Goal: Task Accomplishment & Management: Use online tool/utility

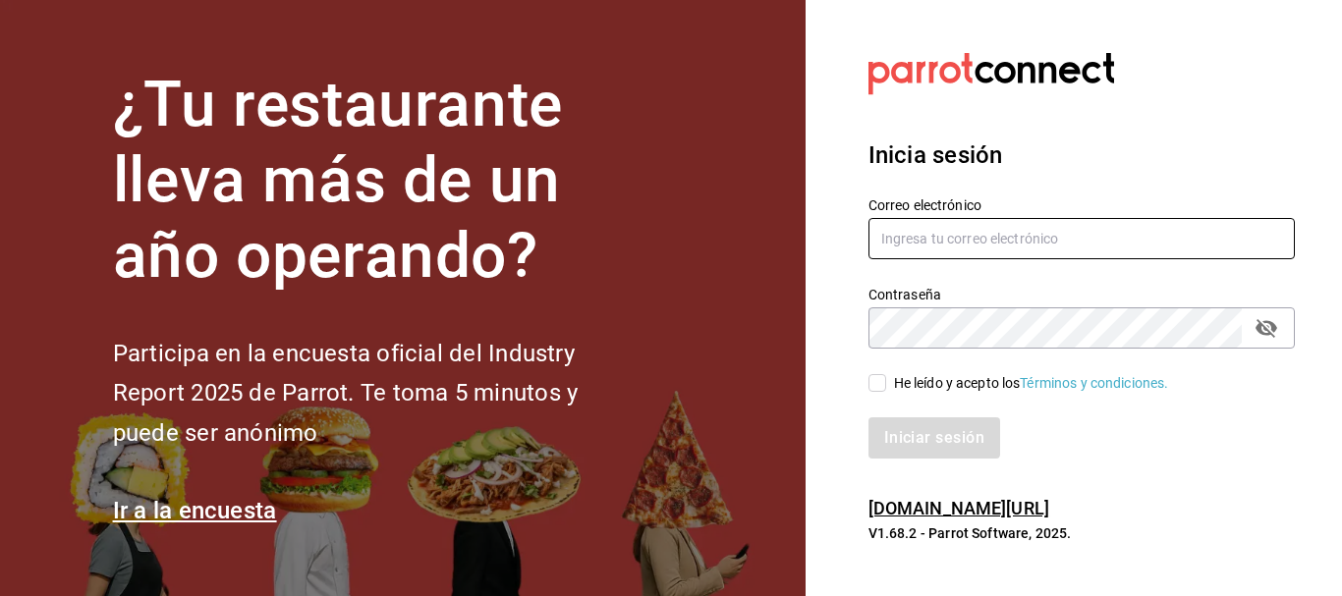
type input "[EMAIL_ADDRESS][PERSON_NAME][DOMAIN_NAME]"
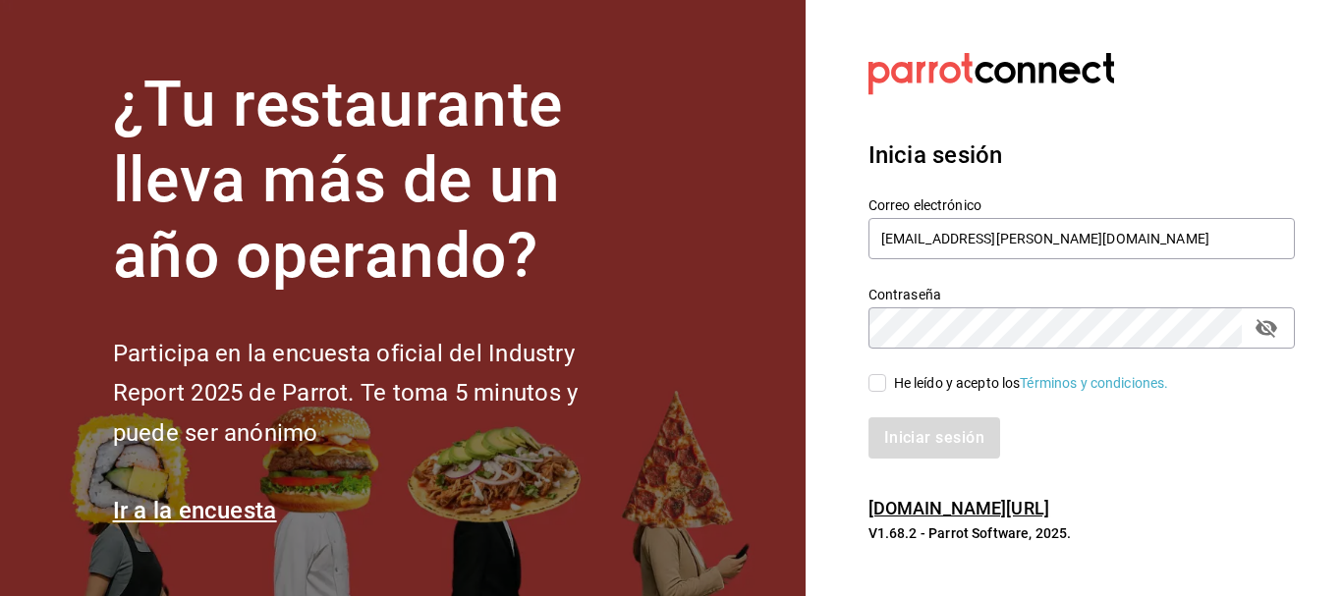
click at [876, 383] on input "He leído y acepto los Términos y condiciones." at bounding box center [877, 383] width 18 height 18
checkbox input "true"
click at [930, 438] on button "Iniciar sesión" at bounding box center [935, 437] width 134 height 41
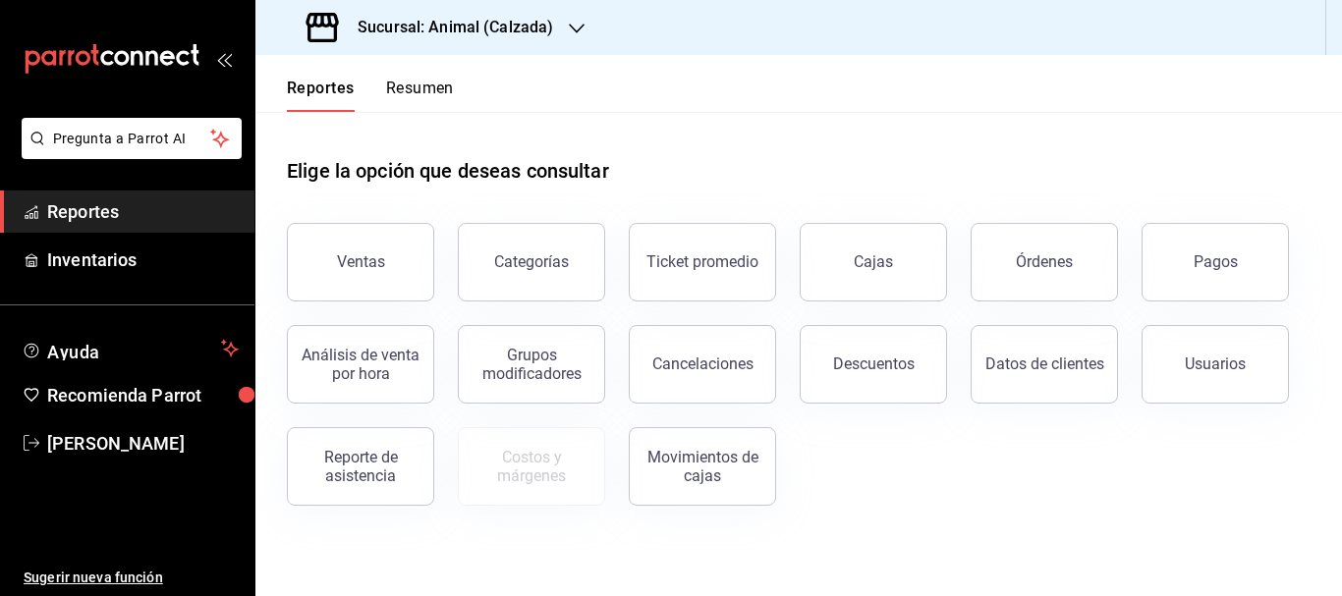
click at [533, 23] on h3 "Sucursal: Animal (Calzada)" at bounding box center [447, 28] width 211 height 24
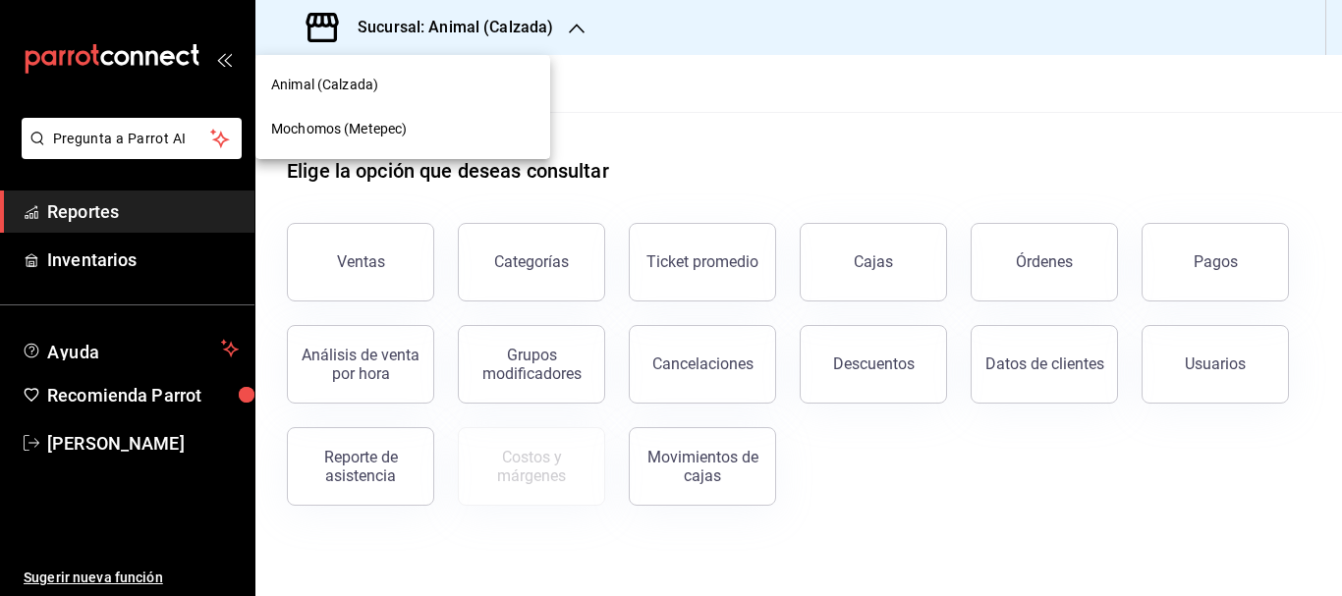
click at [335, 143] on div "Mochomos (Metepec)" at bounding box center [402, 129] width 295 height 44
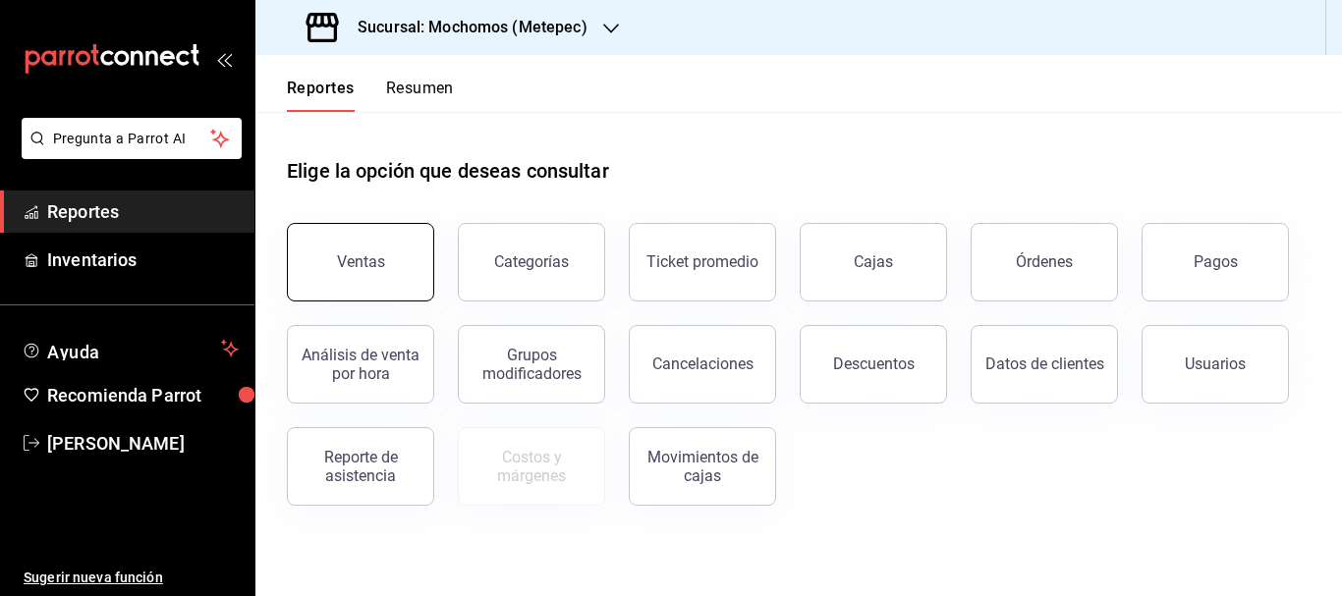
click at [355, 237] on button "Ventas" at bounding box center [360, 262] width 147 height 79
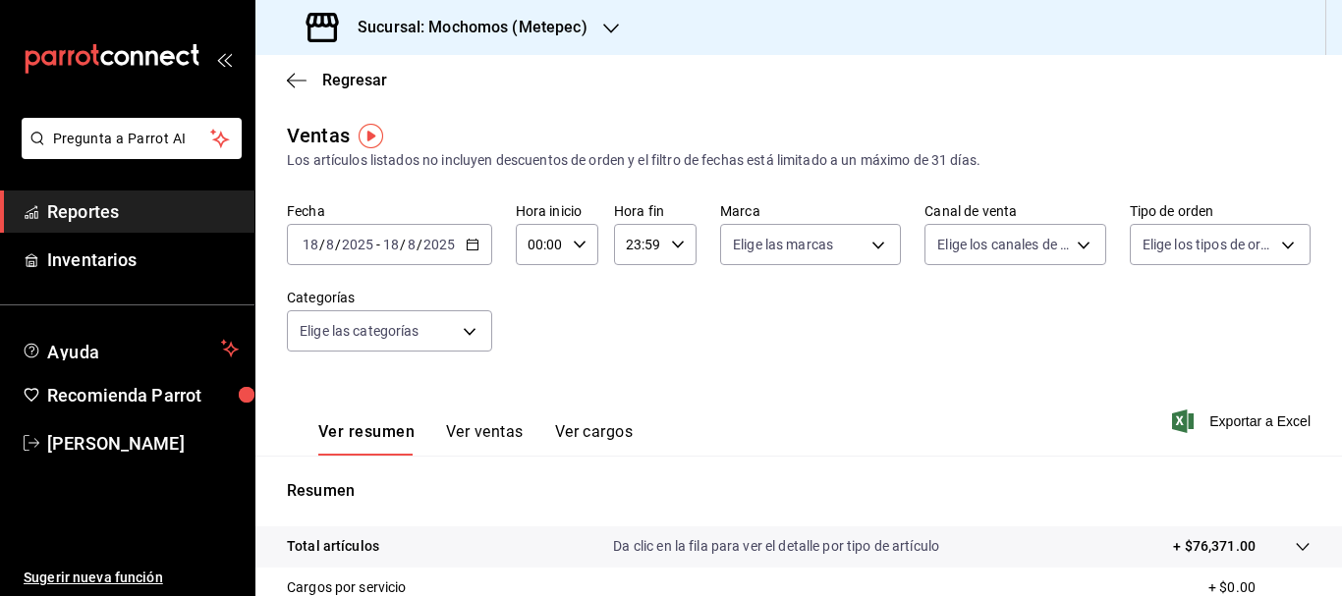
click at [469, 240] on \(Stroke\) "button" at bounding box center [469, 239] width 1 height 1
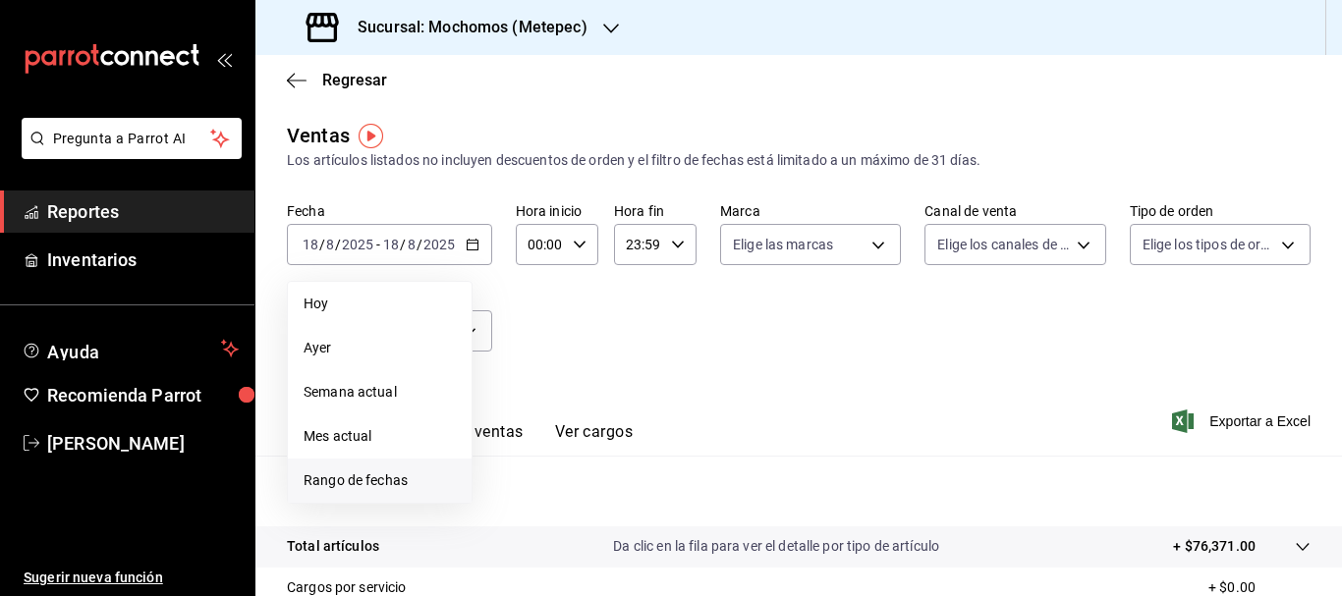
click at [388, 478] on span "Rango de fechas" at bounding box center [380, 481] width 152 height 21
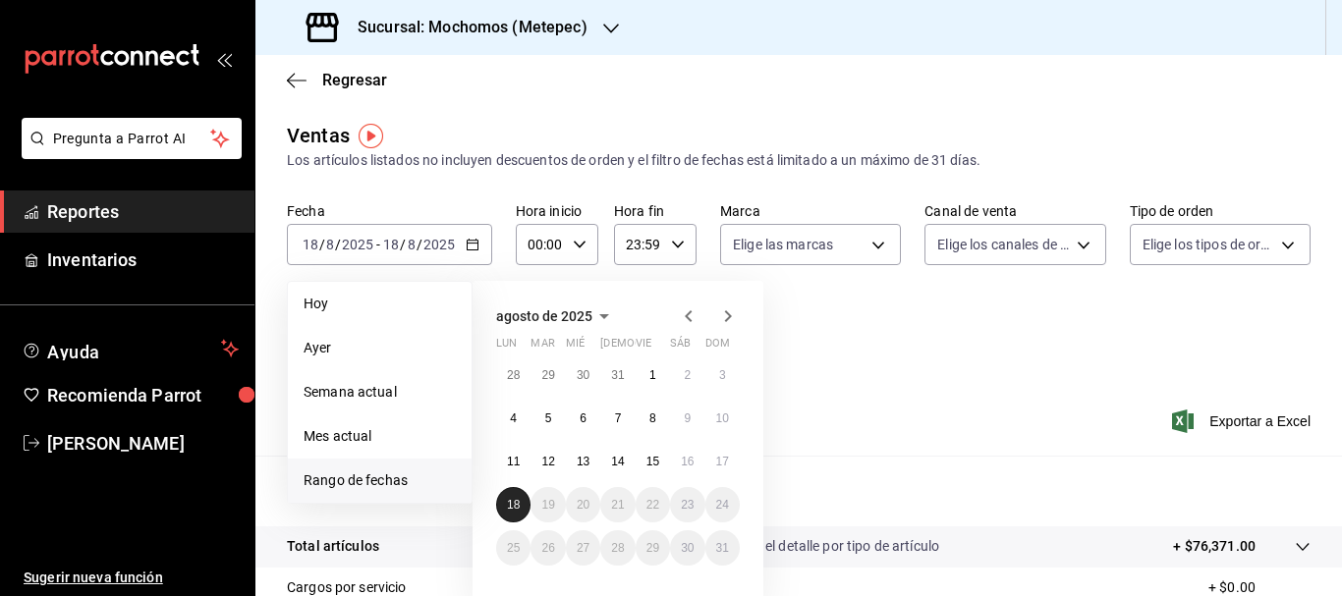
click at [513, 518] on button "18" at bounding box center [513, 504] width 34 height 35
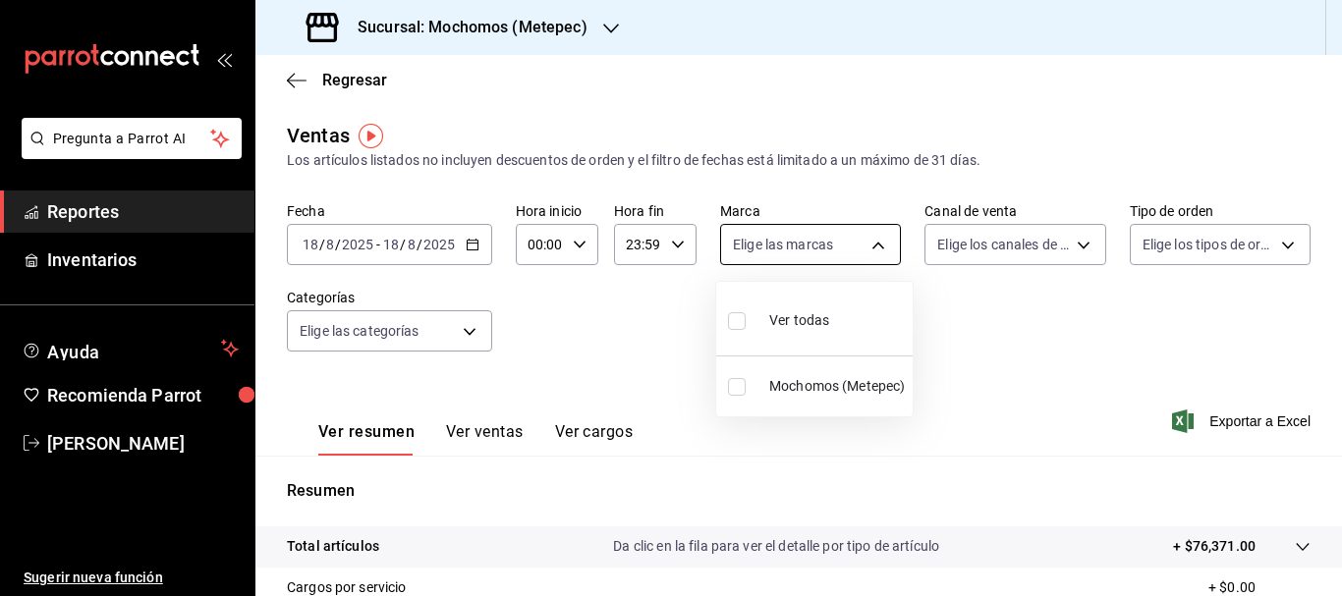
click at [869, 249] on body "Pregunta a Parrot AI Reportes Inventarios Ayuda Recomienda Parrot [PERSON_NAME]…" at bounding box center [671, 298] width 1342 height 596
click at [839, 329] on li "Ver todas" at bounding box center [814, 319] width 196 height 58
type input "2365f74e-aa6b-4392-bdf2-72765591bddf"
checkbox input "true"
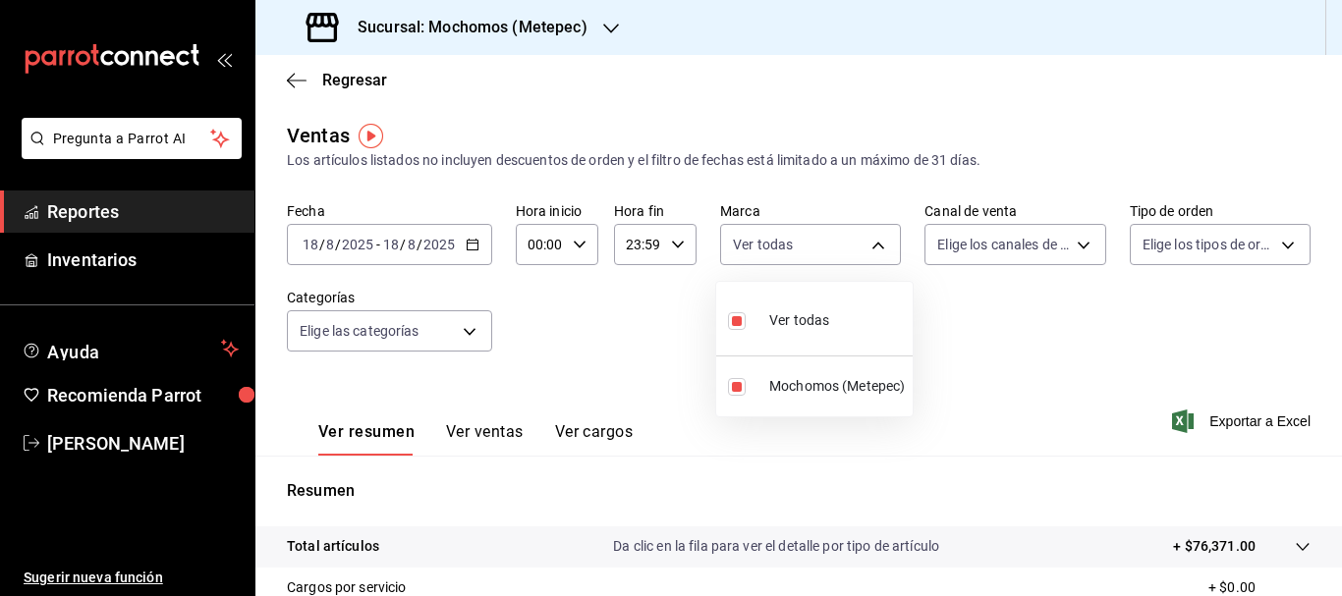
click at [1065, 249] on div at bounding box center [671, 298] width 1342 height 596
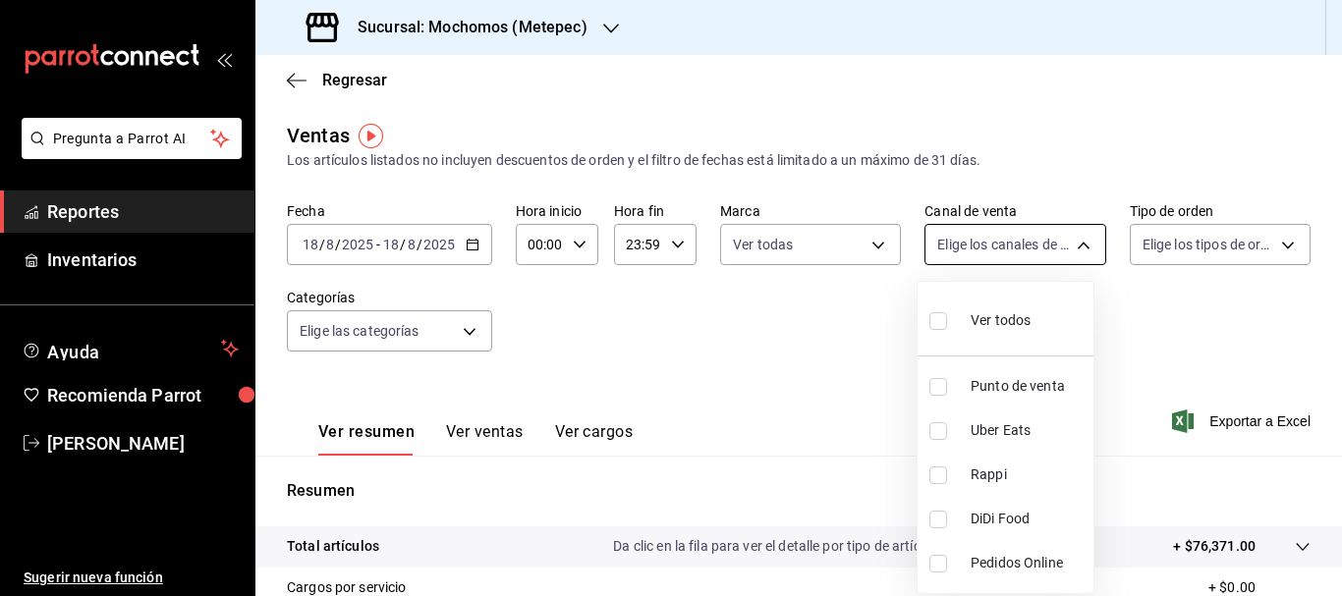
click at [1070, 244] on body "Pregunta a Parrot AI Reportes Inventarios Ayuda Recomienda Parrot [PERSON_NAME]…" at bounding box center [671, 298] width 1342 height 596
click at [1041, 313] on li "Ver todos" at bounding box center [1005, 319] width 176 height 58
type input "PARROT,UBER_EATS,RAPPI,DIDI_FOOD,ONLINE"
checkbox input "true"
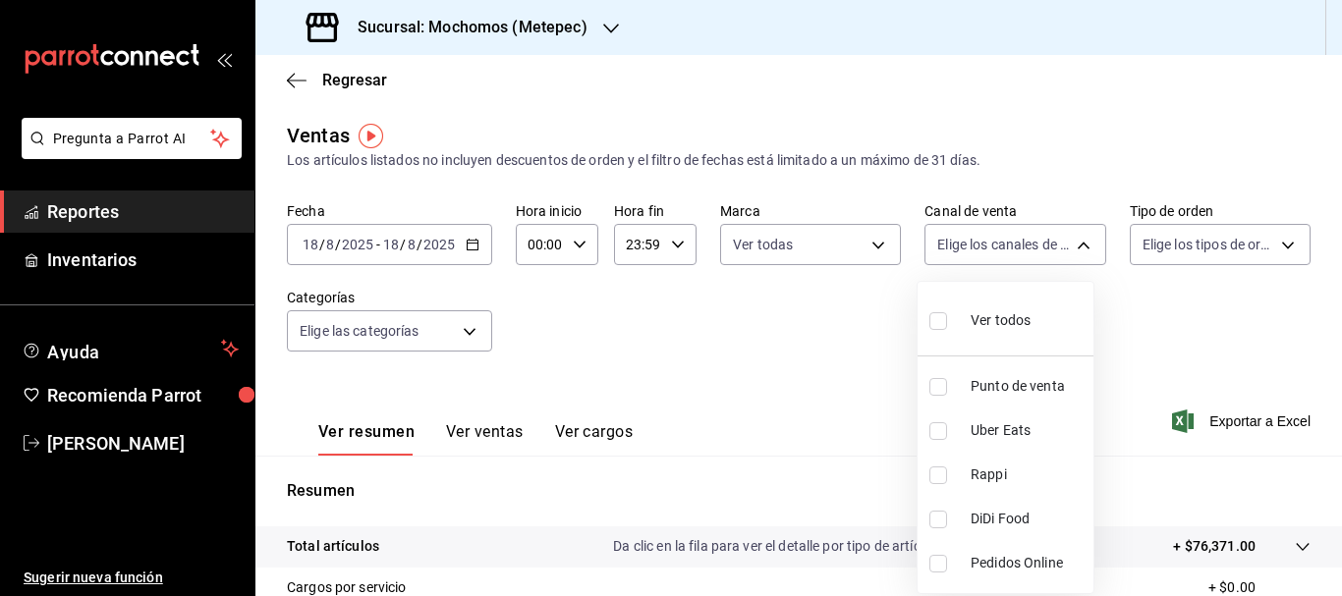
checkbox input "true"
click at [1280, 249] on div at bounding box center [671, 298] width 1342 height 596
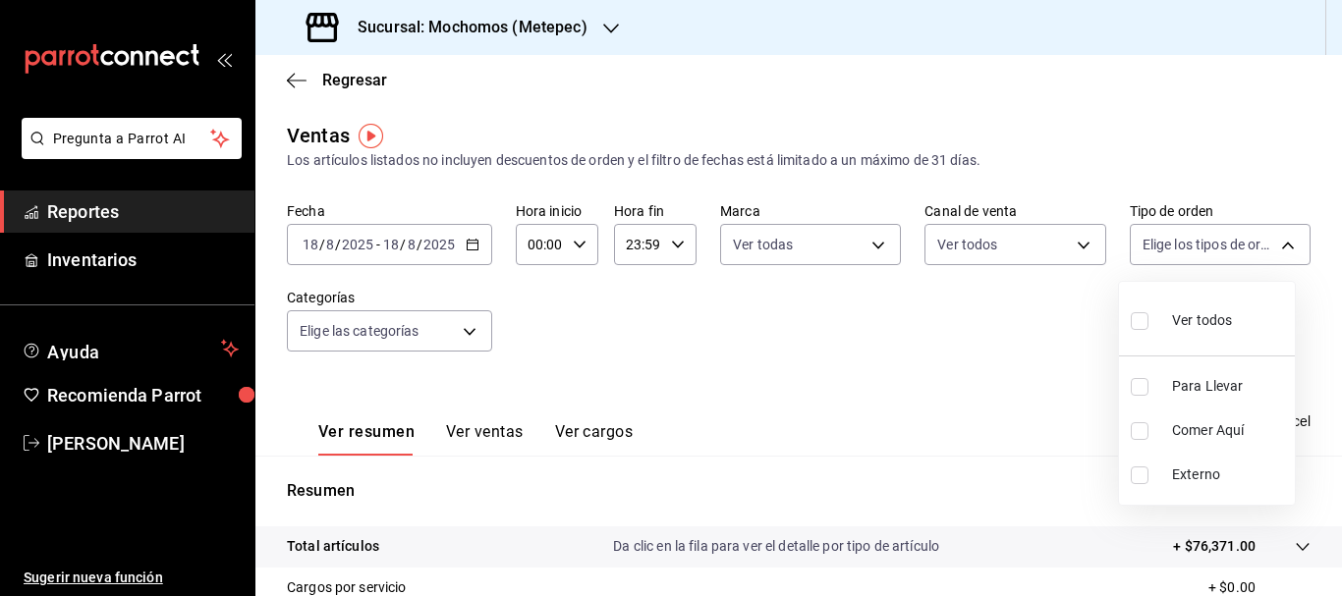
click at [1280, 249] on body "Pregunta a Parrot AI Reportes Inventarios Ayuda Recomienda Parrot [PERSON_NAME]…" at bounding box center [671, 298] width 1342 height 596
click at [1218, 320] on span "Ver todos" at bounding box center [1202, 320] width 60 height 21
type input "3a236ed8-2e24-47ca-8e59-ead494492482,da8509e8-5fca-4f62-958e-973104937870,EXTER…"
checkbox input "true"
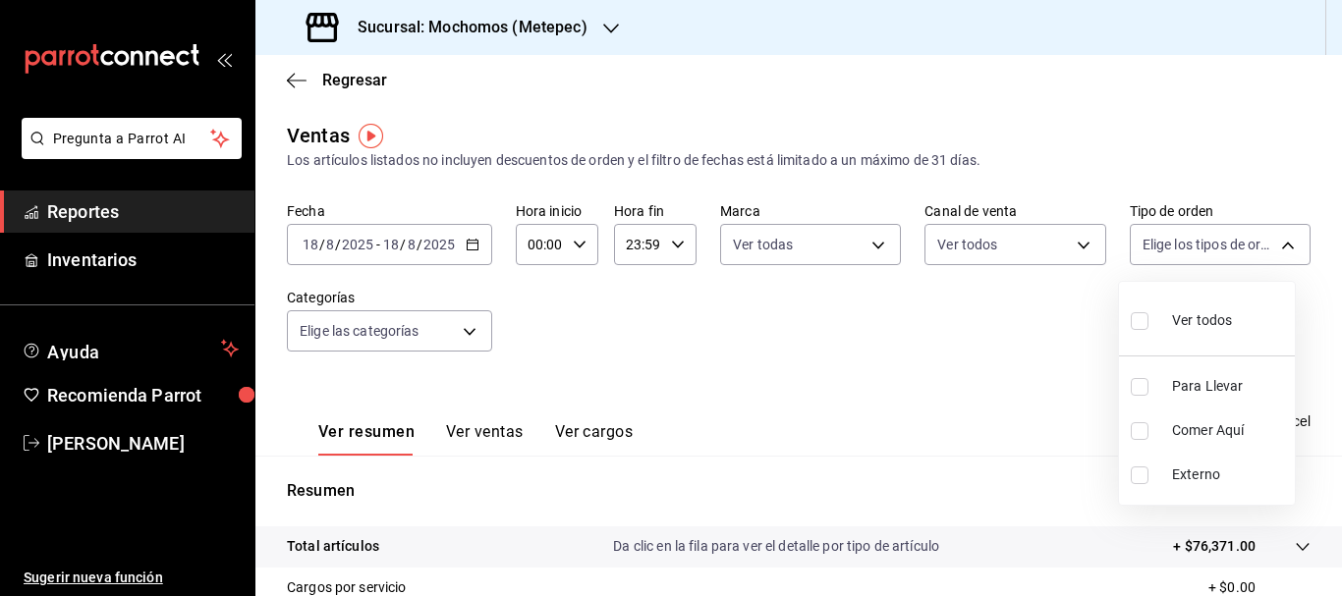
checkbox input "true"
click at [462, 338] on div at bounding box center [671, 298] width 1342 height 596
click at [462, 338] on body "Pregunta a Parrot AI Reportes Inventarios Ayuda Recomienda Parrot [PERSON_NAME]…" at bounding box center [671, 298] width 1342 height 596
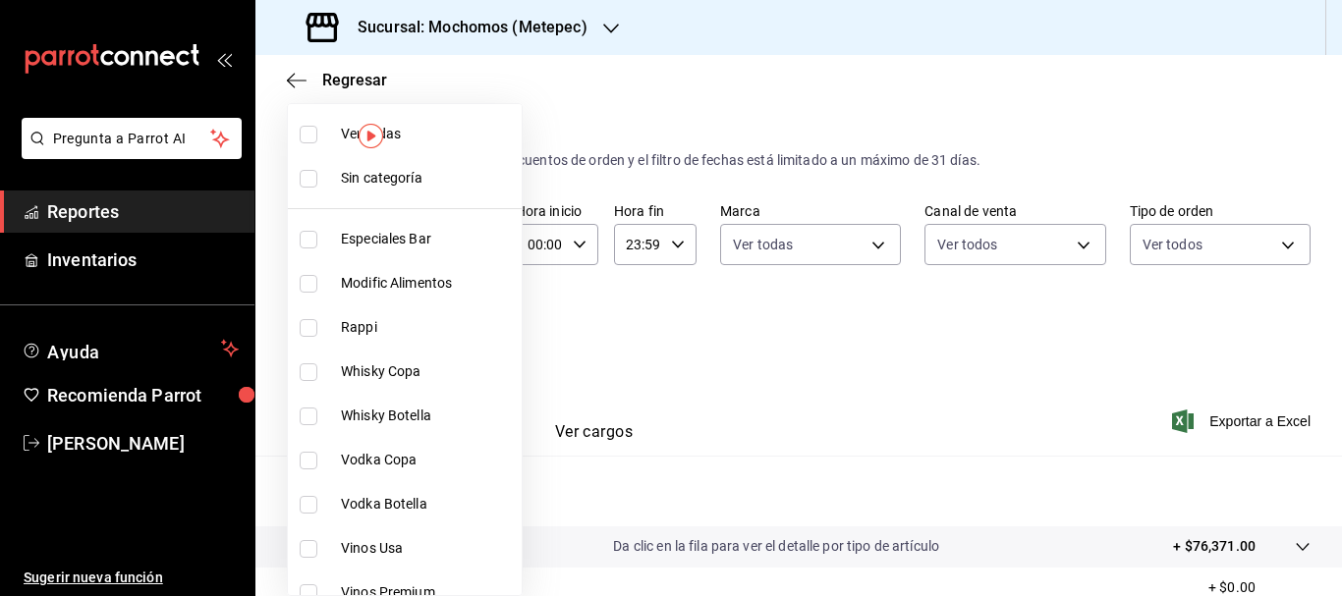
click at [419, 176] on span "Sin categoría" at bounding box center [427, 178] width 173 height 21
checkbox input "true"
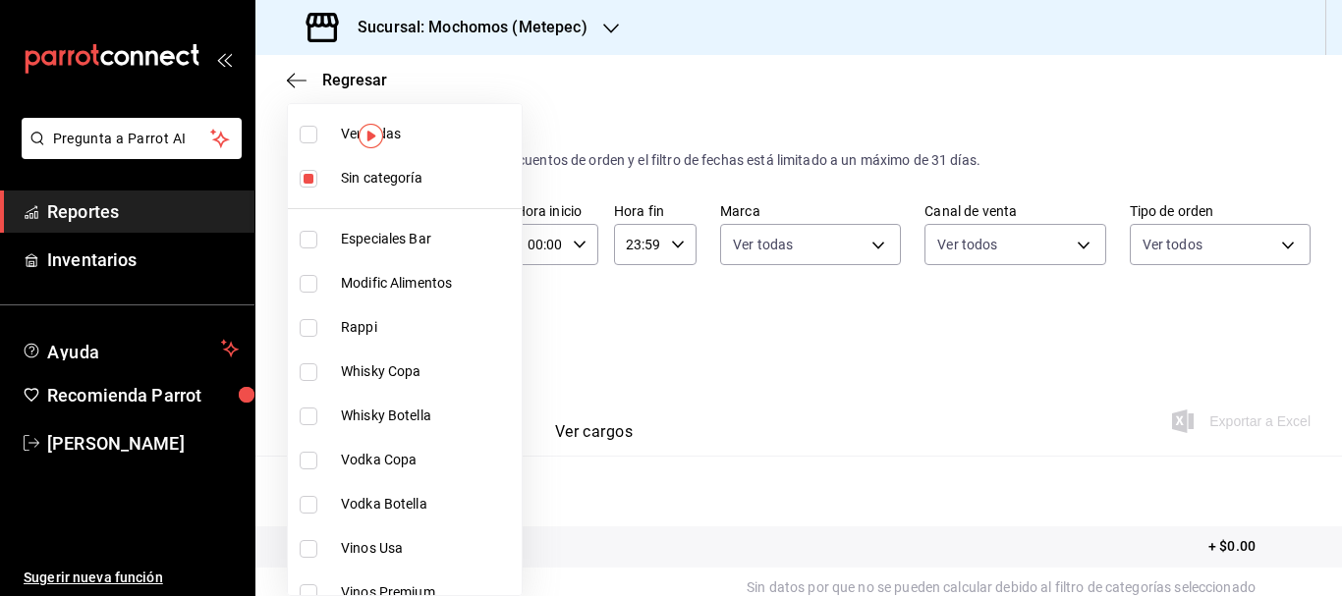
click at [426, 145] on li "Ver todas" at bounding box center [405, 134] width 234 height 44
type input "c9cbc288-c827-488d-81f5-370afefb1912,46081463-7037-4dd2-a9ab-e56ff6a8fa7c,bf958…"
checkbox input "true"
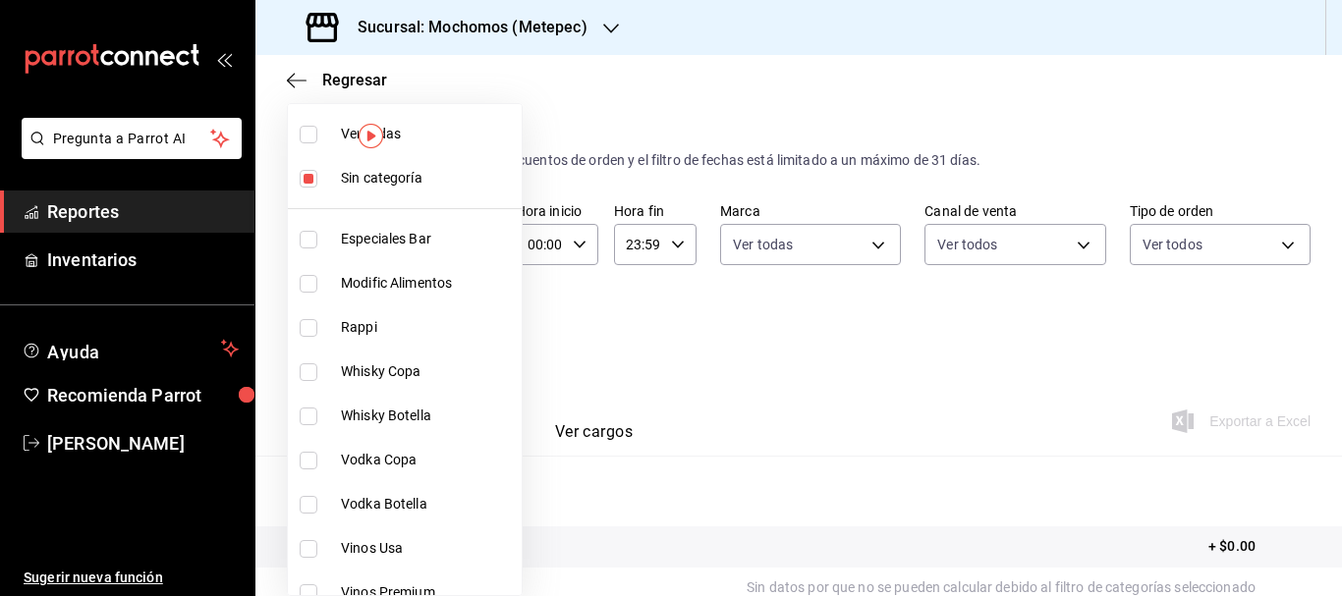
checkbox input "true"
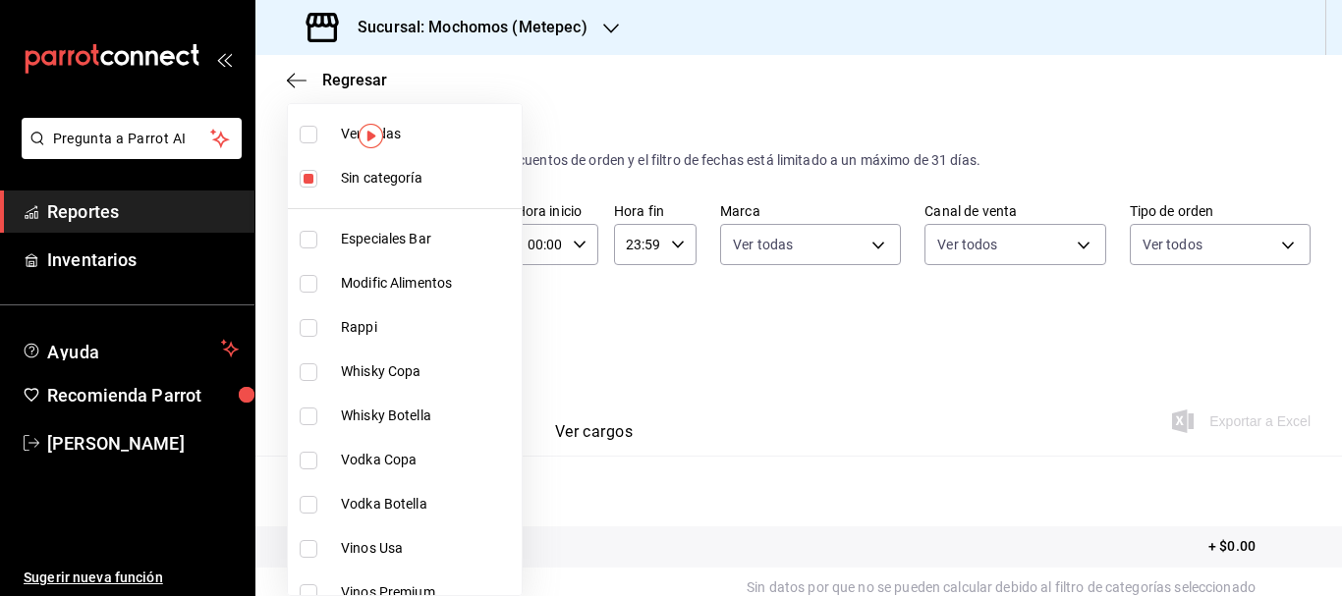
checkbox input "true"
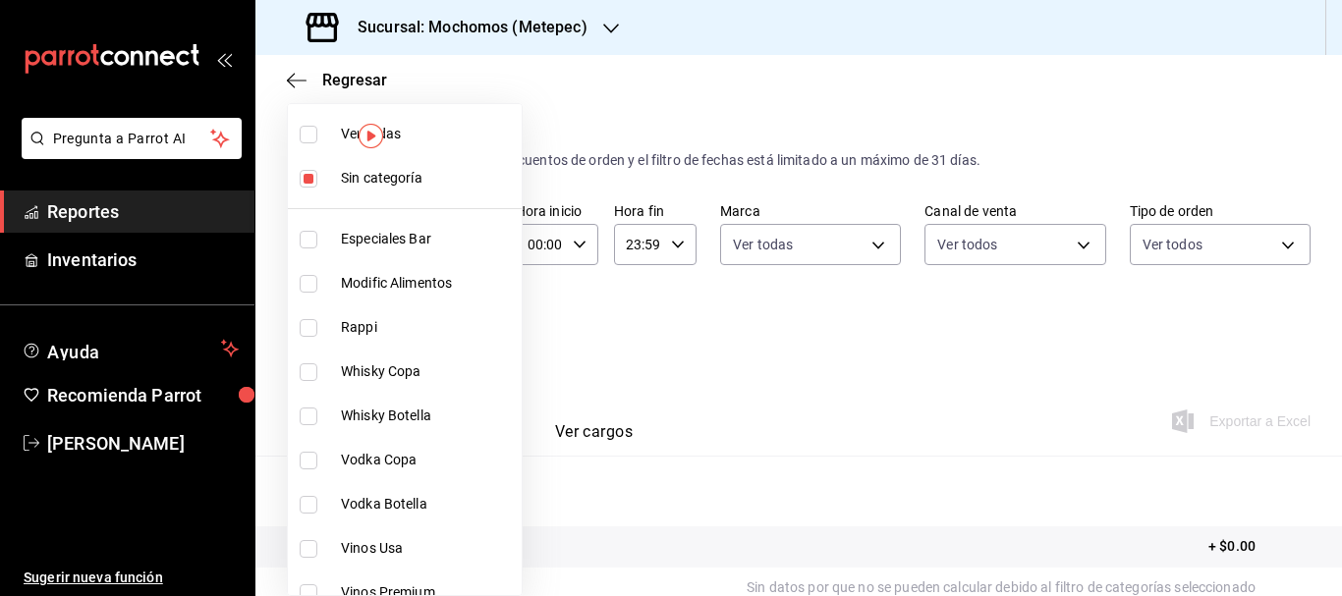
checkbox input "true"
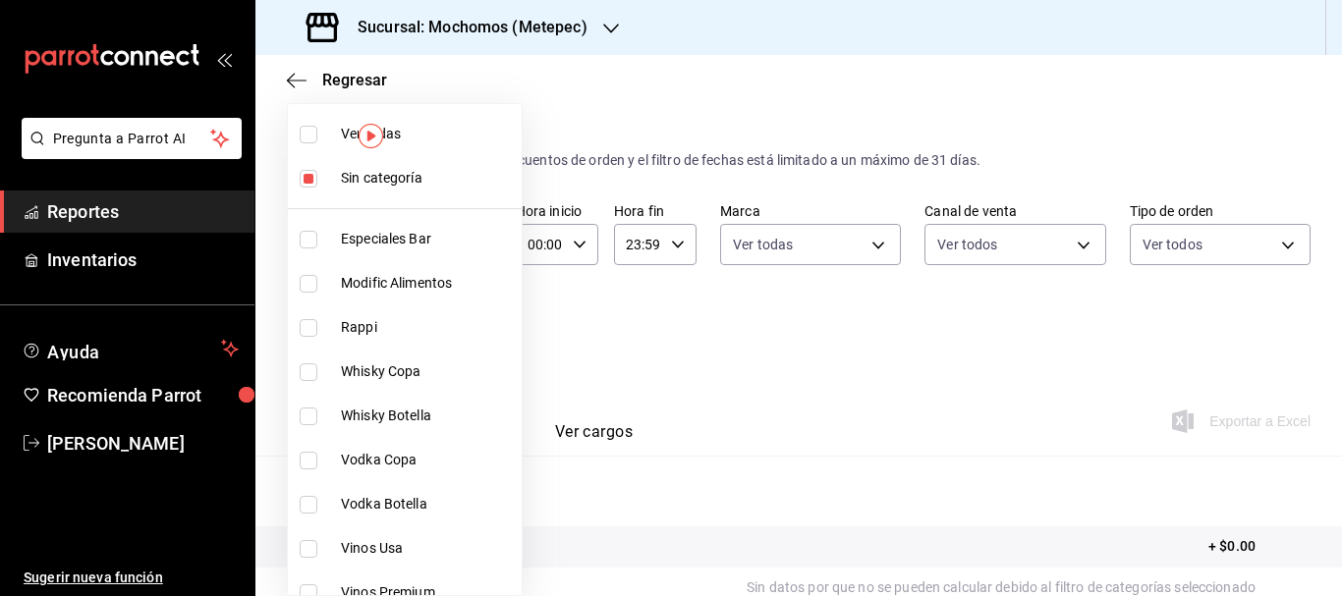
checkbox input "true"
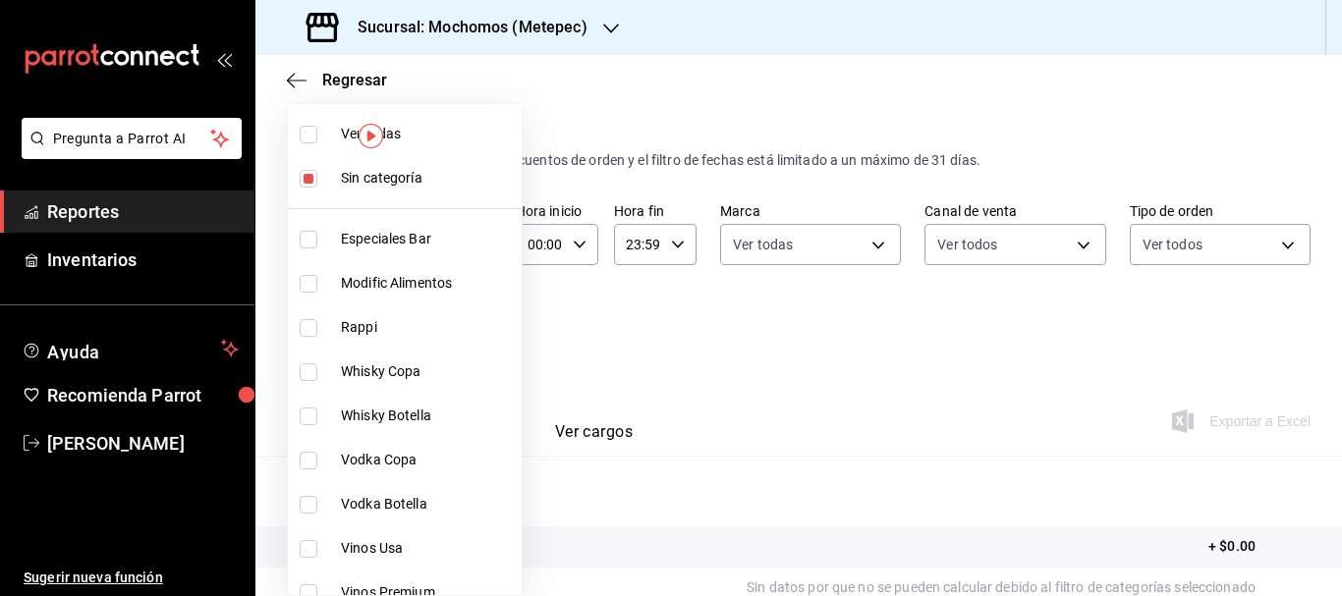
checkbox input "true"
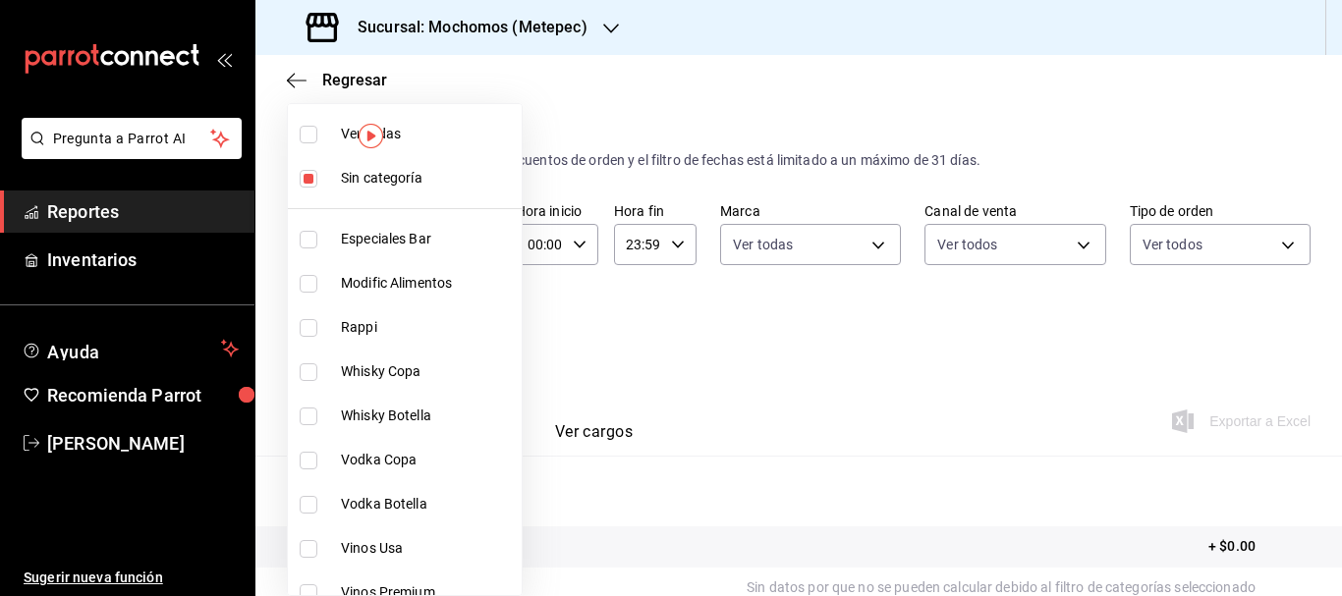
checkbox input "true"
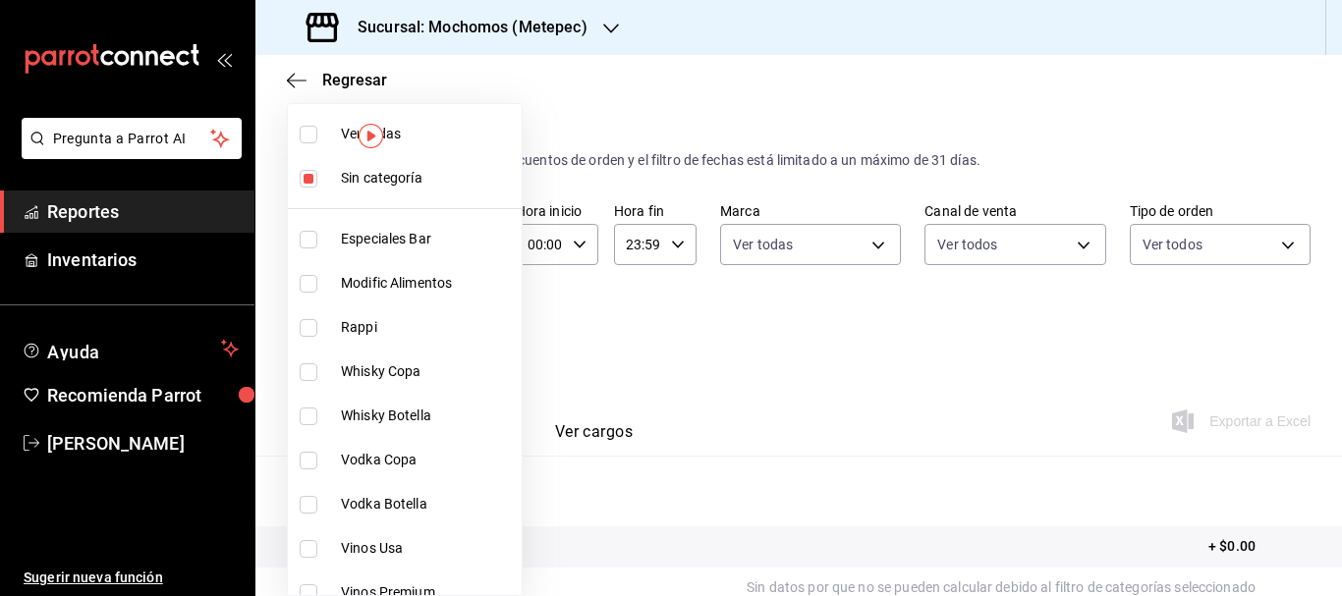
checkbox input "true"
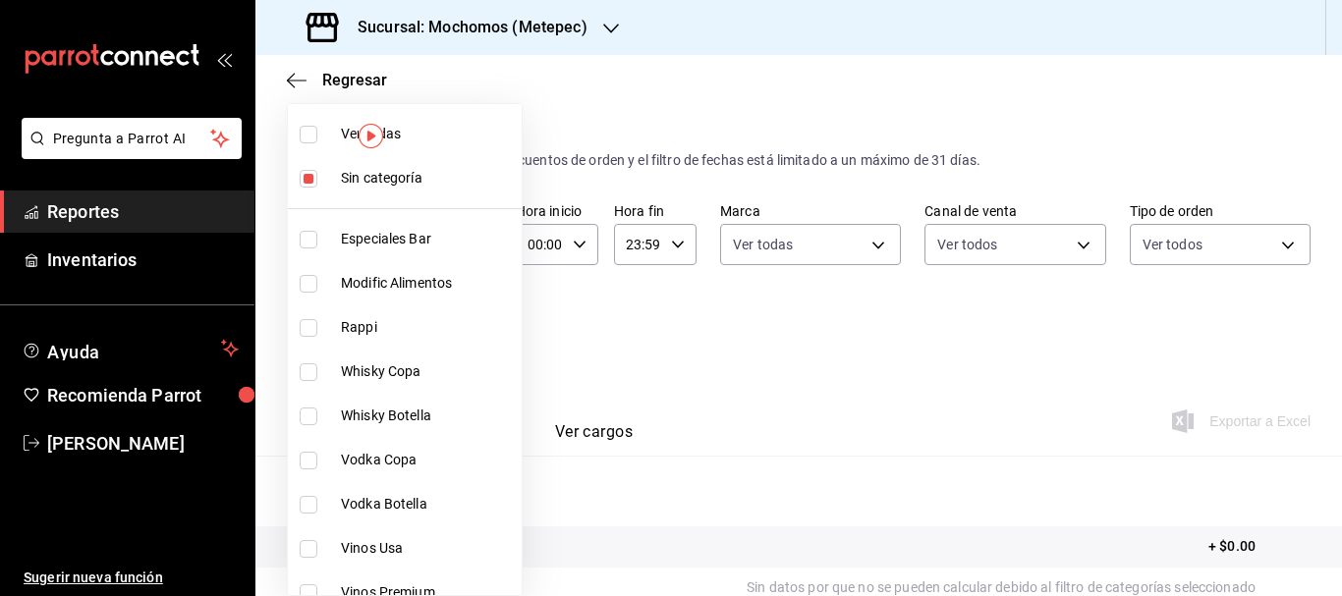
checkbox input "true"
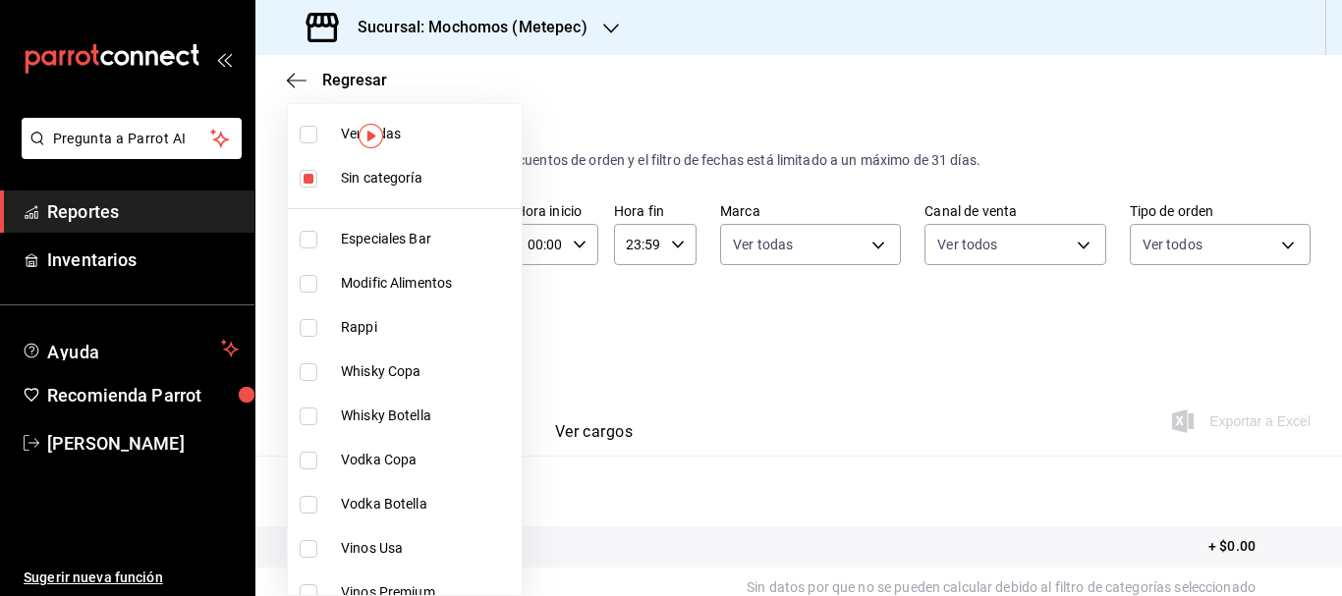
checkbox input "true"
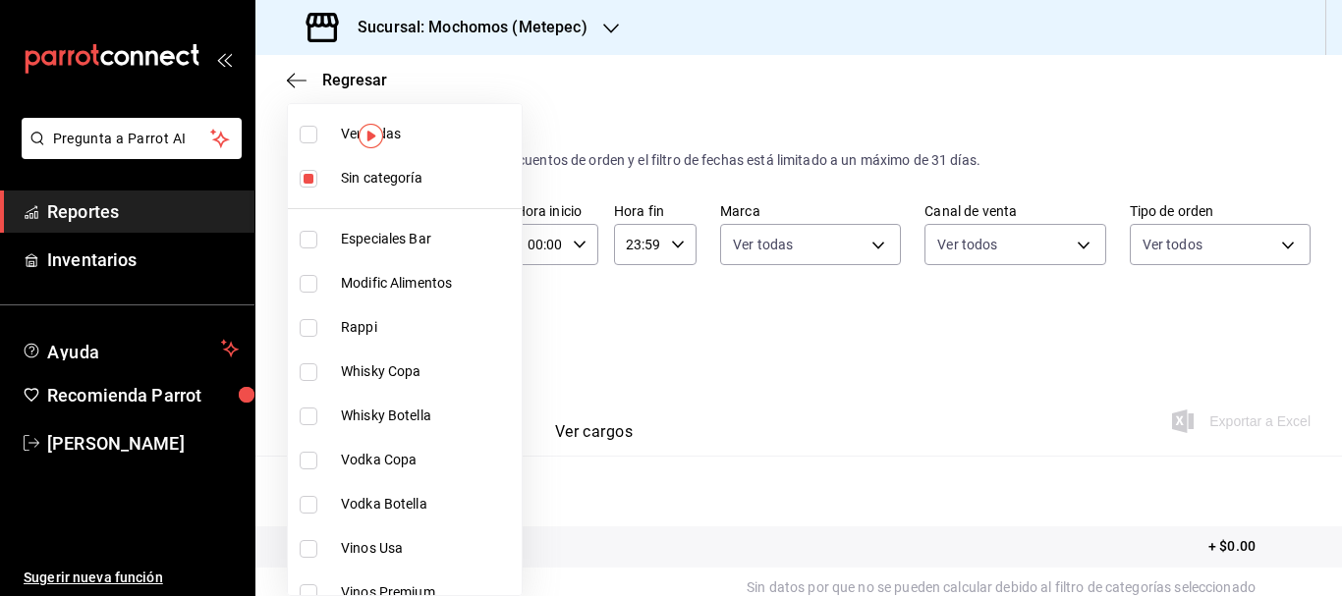
checkbox input "true"
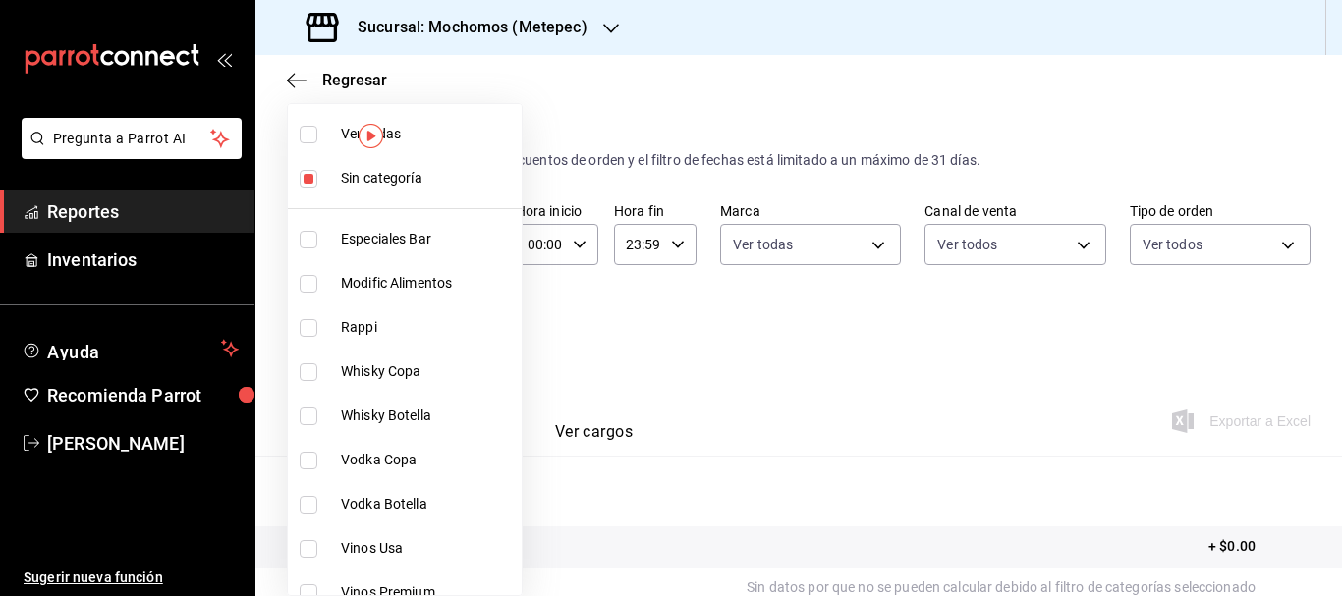
checkbox input "true"
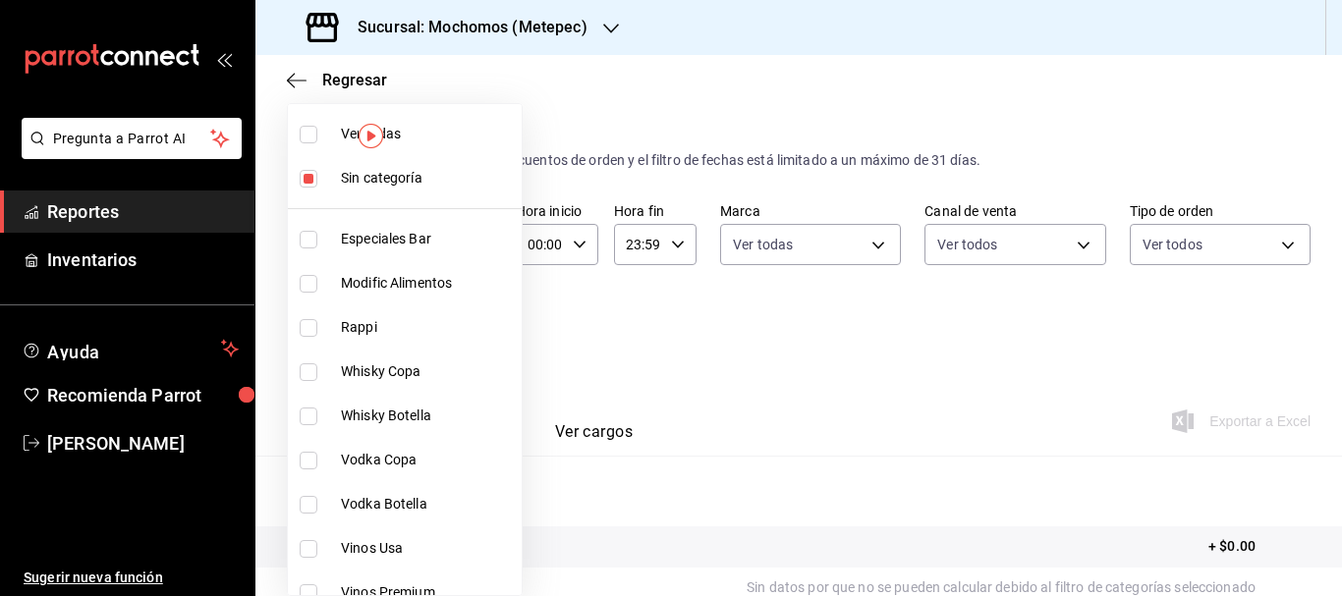
checkbox input "true"
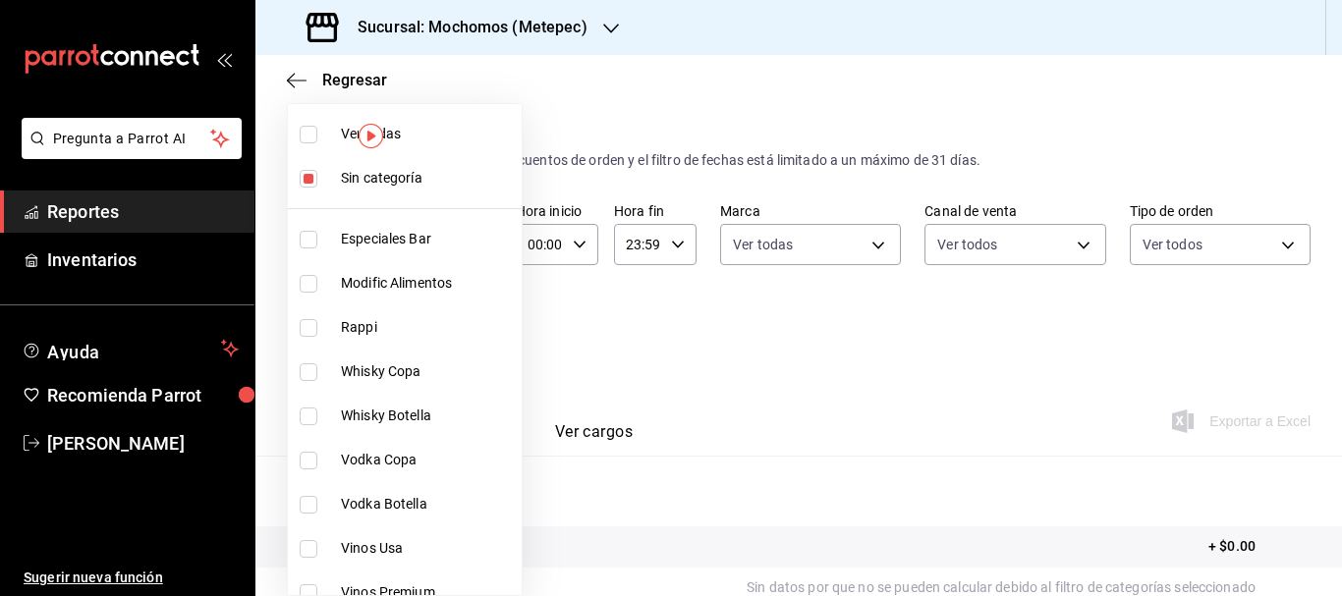
checkbox input "true"
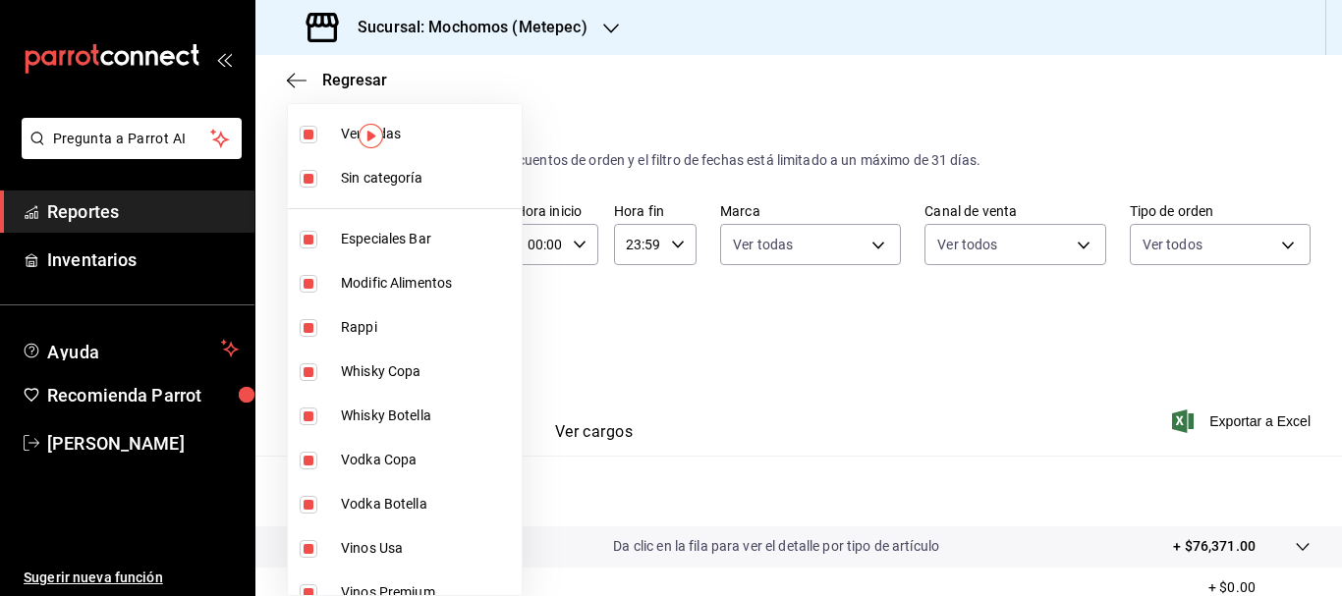
click at [1231, 424] on div at bounding box center [671, 298] width 1342 height 596
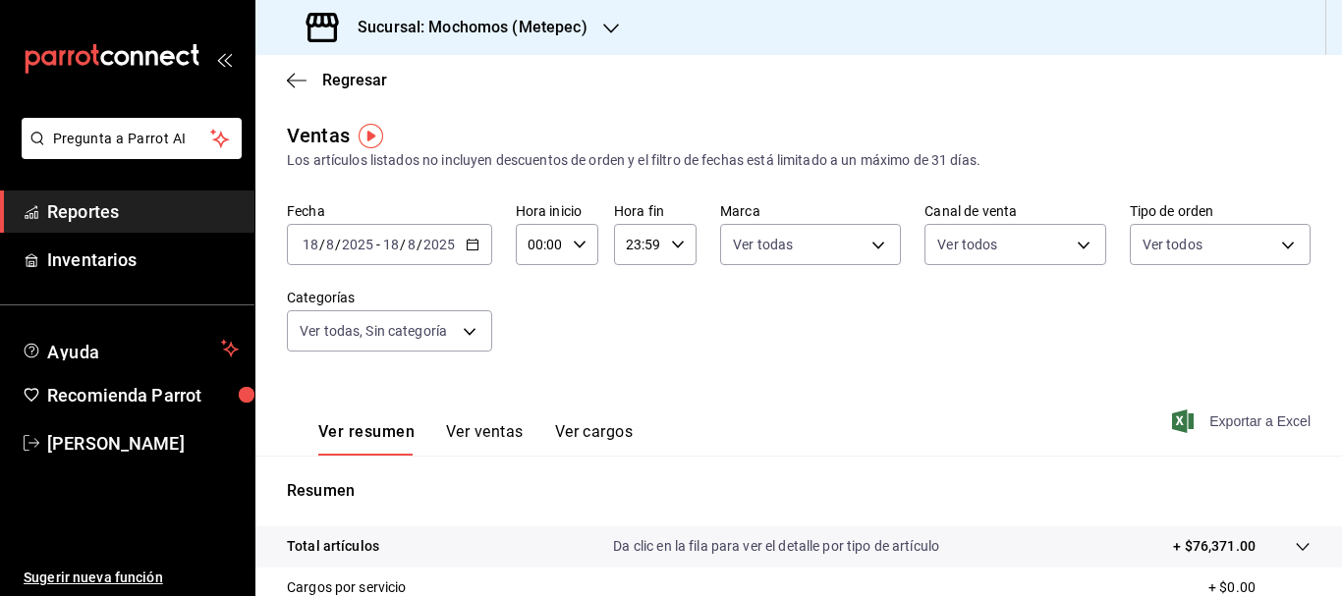
click at [1232, 417] on span "Exportar a Excel" at bounding box center [1243, 422] width 135 height 24
